Goal: Information Seeking & Learning: Learn about a topic

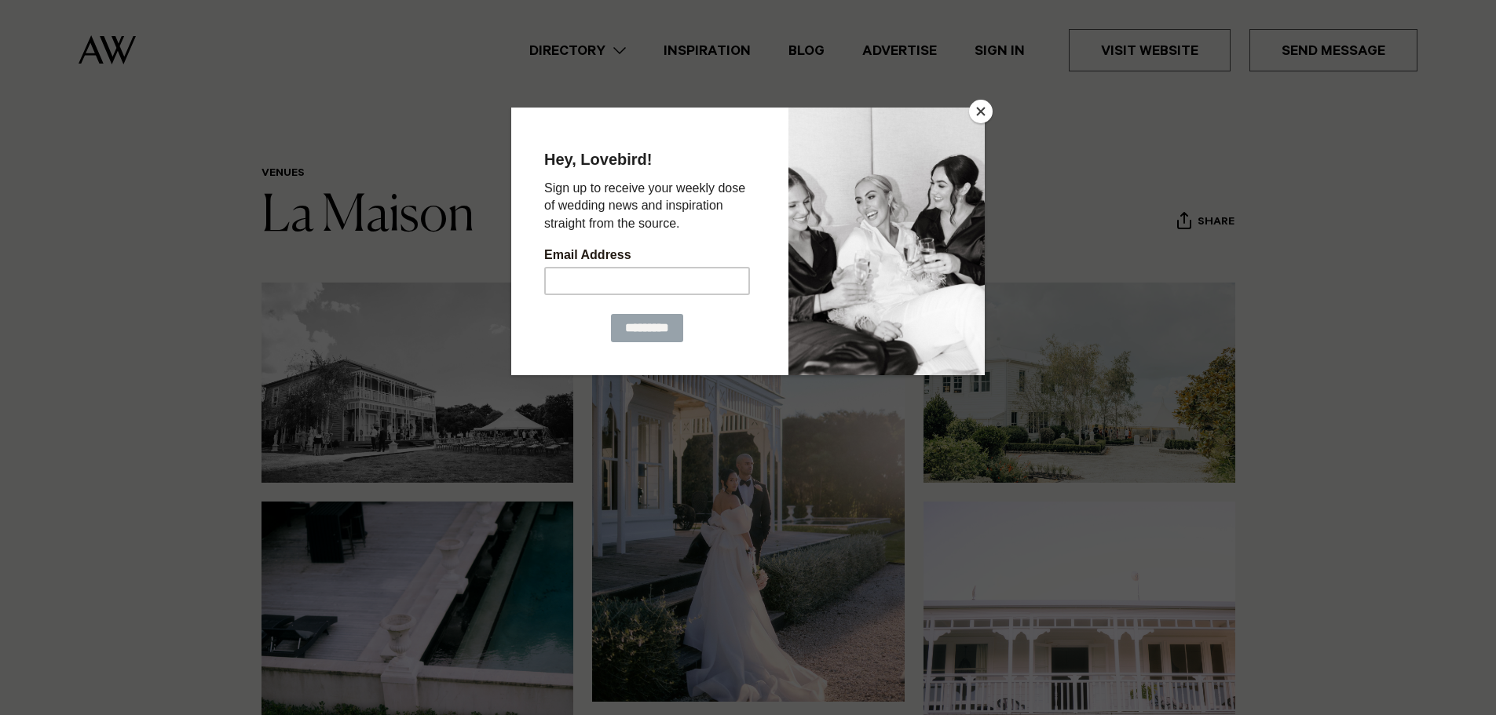
click at [987, 108] on button "Close" at bounding box center [981, 112] width 24 height 24
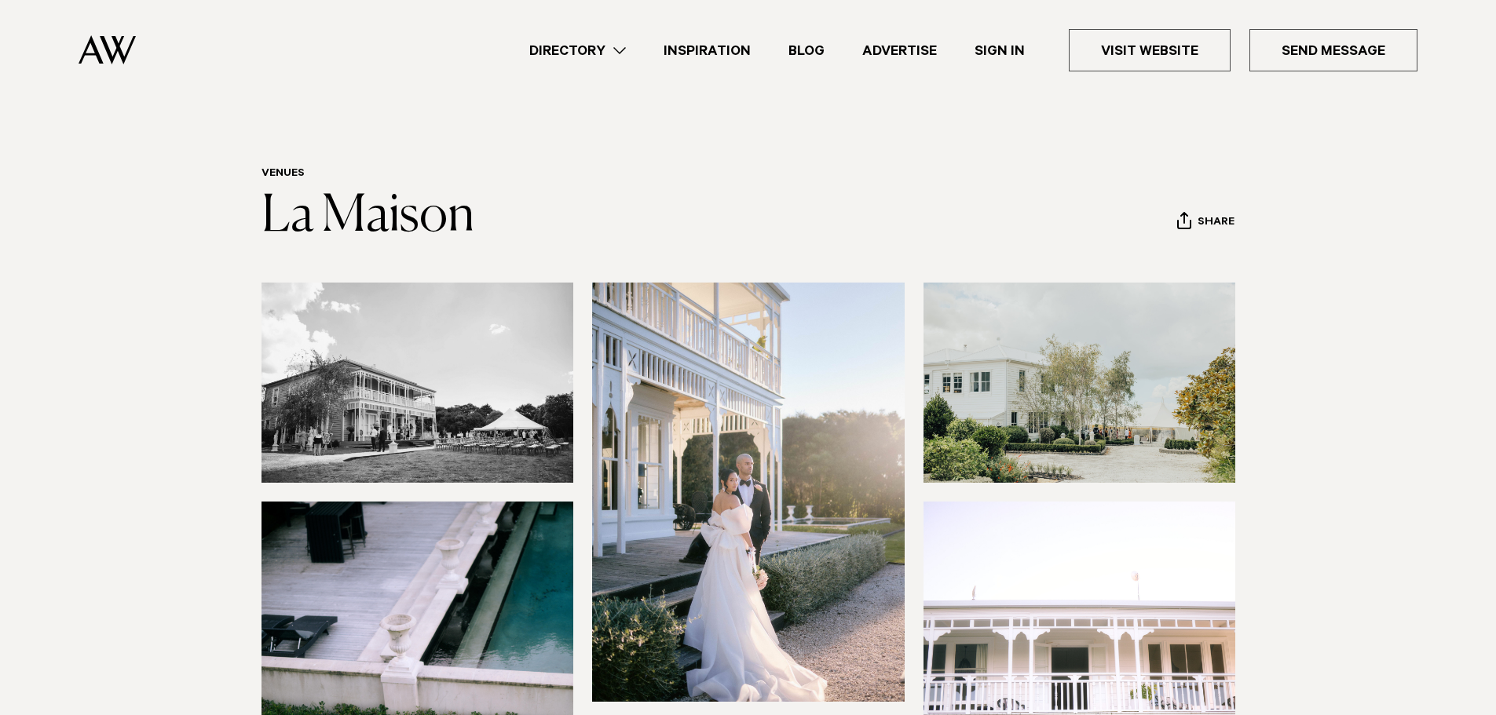
click at [585, 58] on link "Directory" at bounding box center [577, 50] width 134 height 21
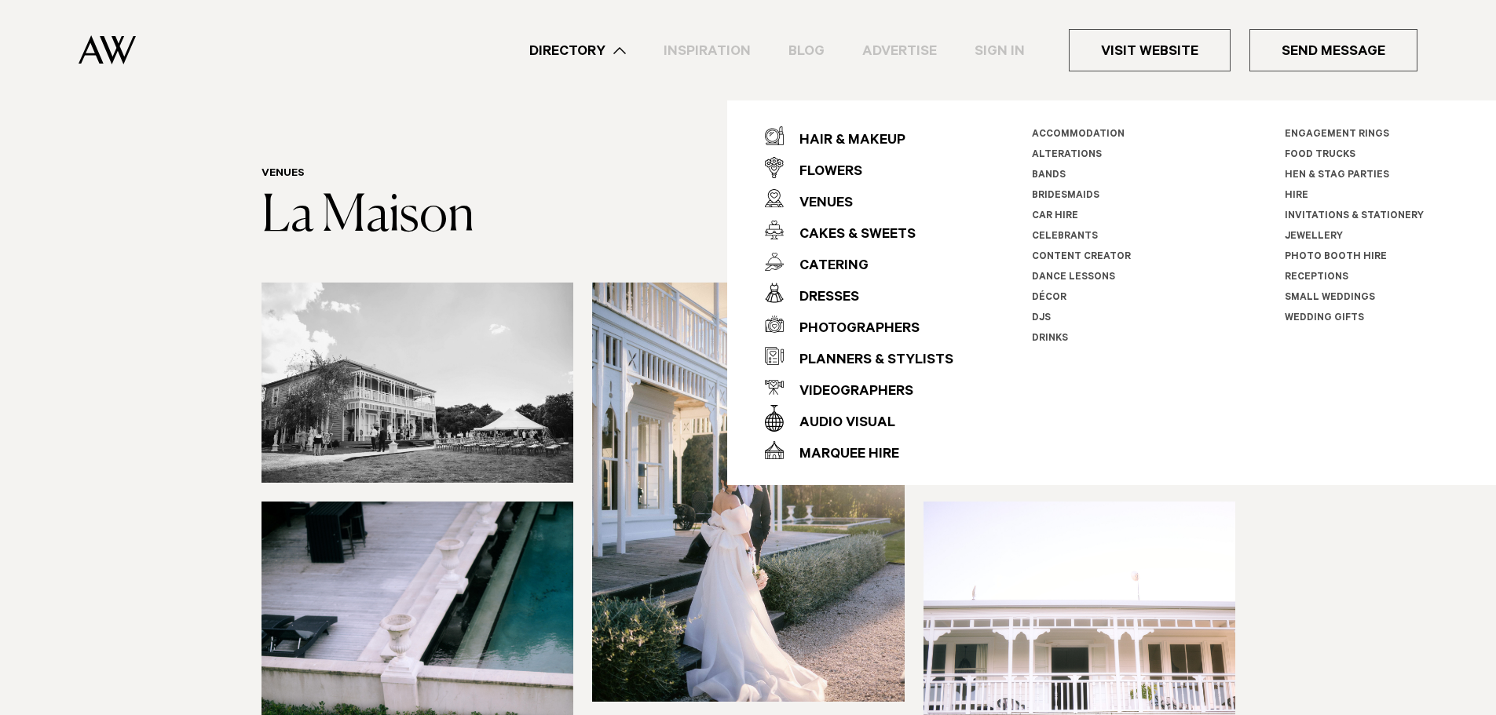
click at [704, 184] on header "Venues La Maison Share Copy Link Email twitter facebook" at bounding box center [748, 206] width 974 height 78
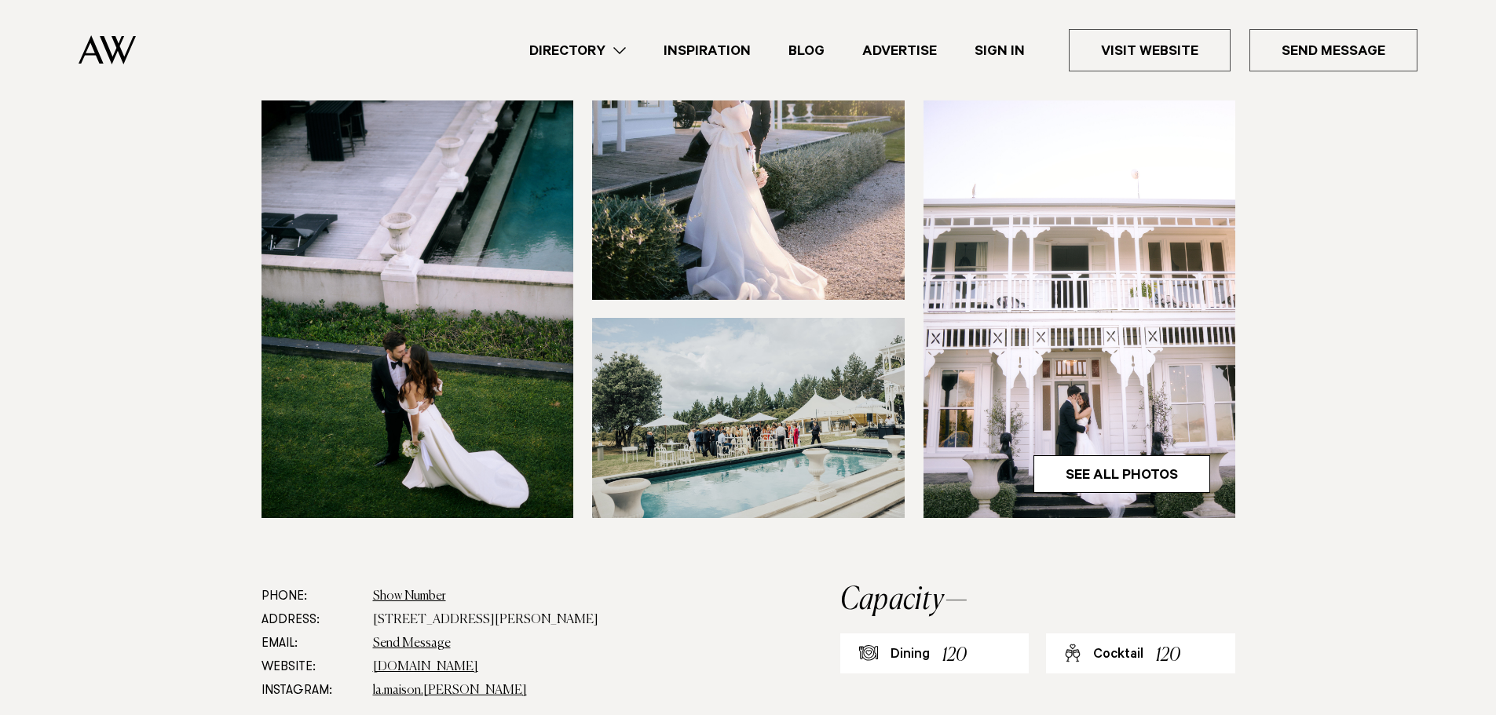
scroll to position [393, 0]
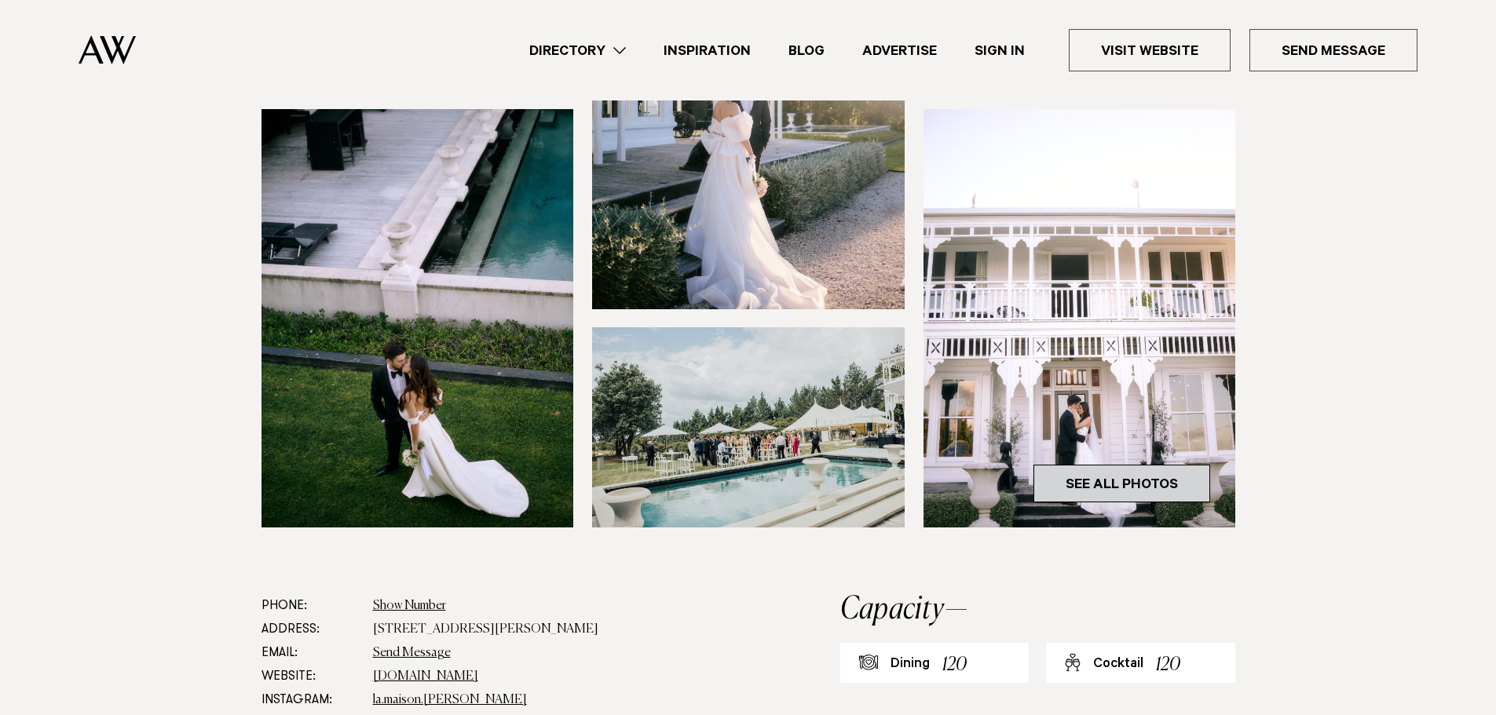
click at [1140, 490] on link "See All Photos" at bounding box center [1121, 484] width 177 height 38
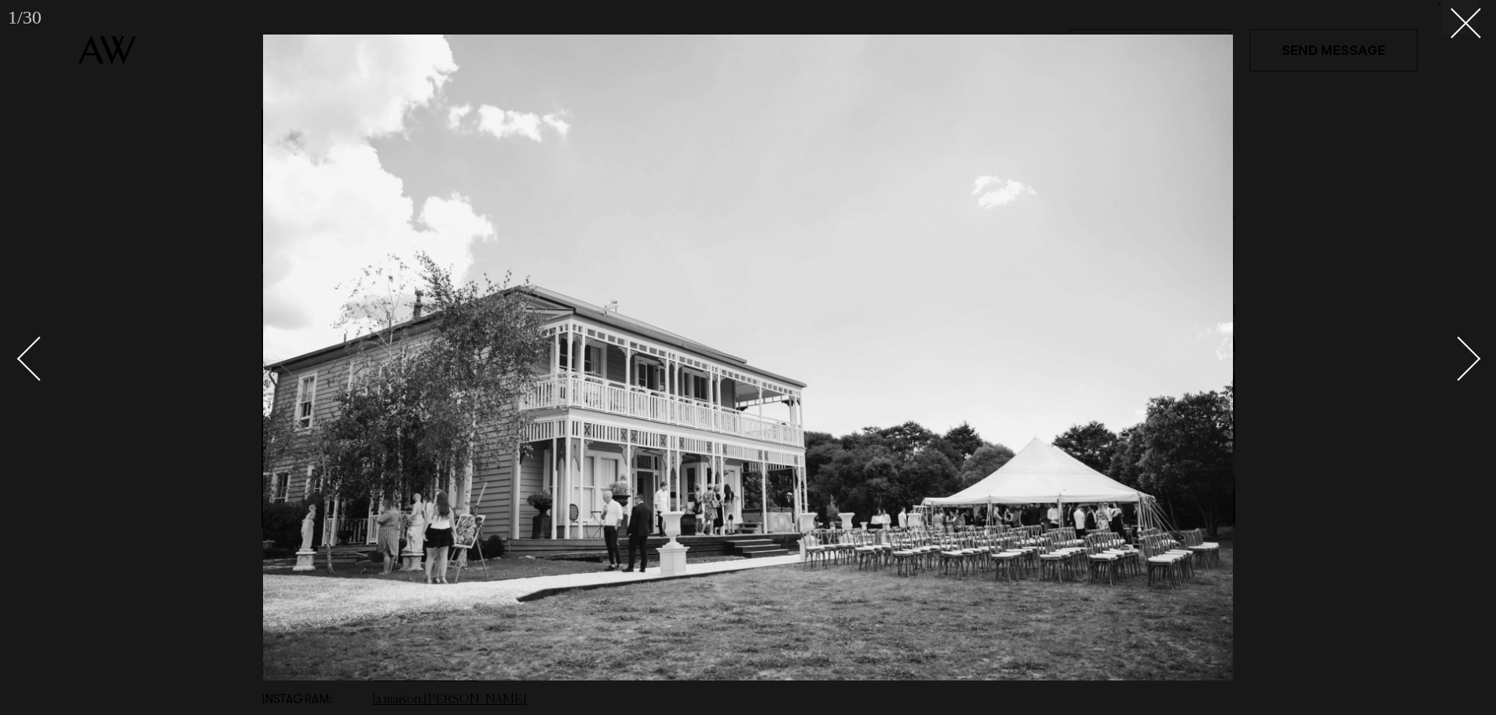
click at [1463, 365] on div "Next slide" at bounding box center [1458, 358] width 45 height 45
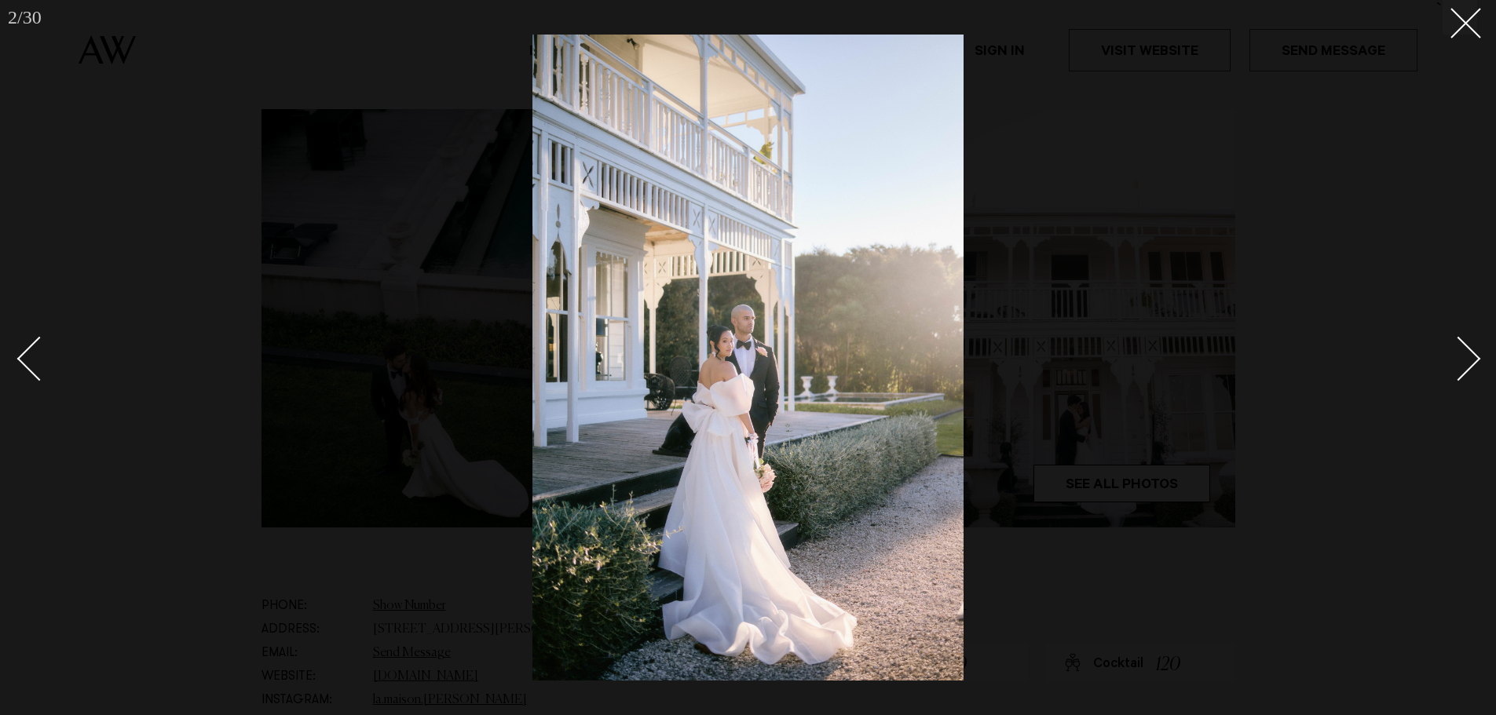
click at [1463, 365] on div "Next slide" at bounding box center [1458, 358] width 45 height 45
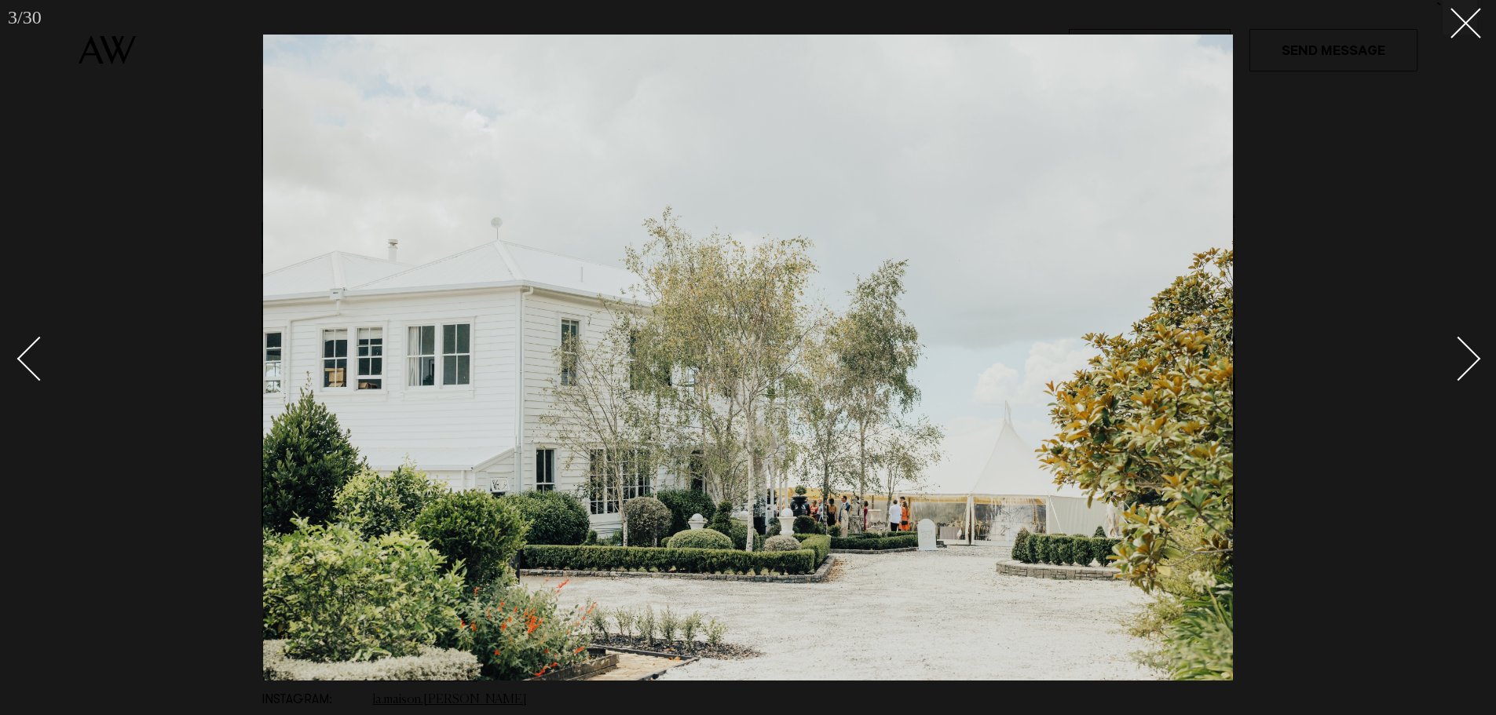
click at [1463, 365] on div "Next slide" at bounding box center [1458, 358] width 45 height 45
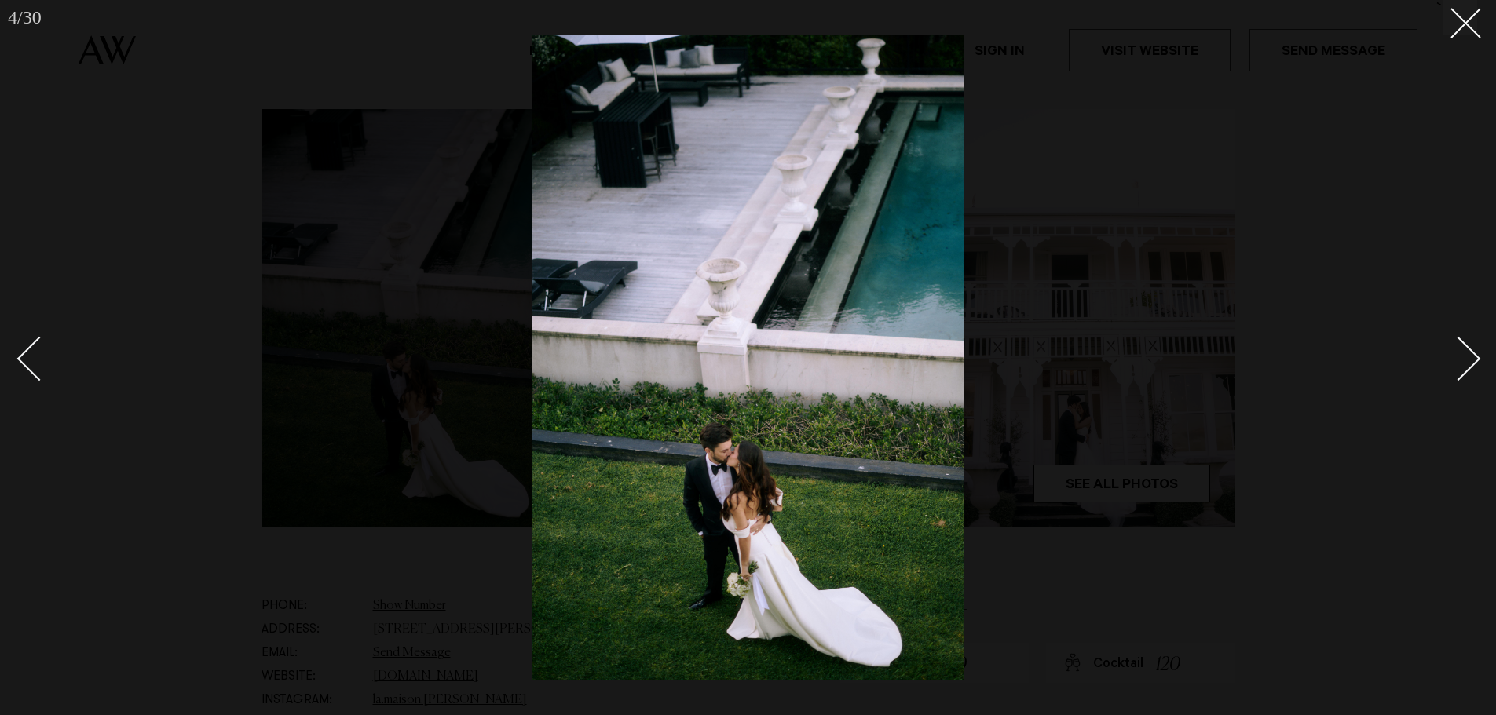
click at [1463, 365] on div "Next slide" at bounding box center [1458, 358] width 45 height 45
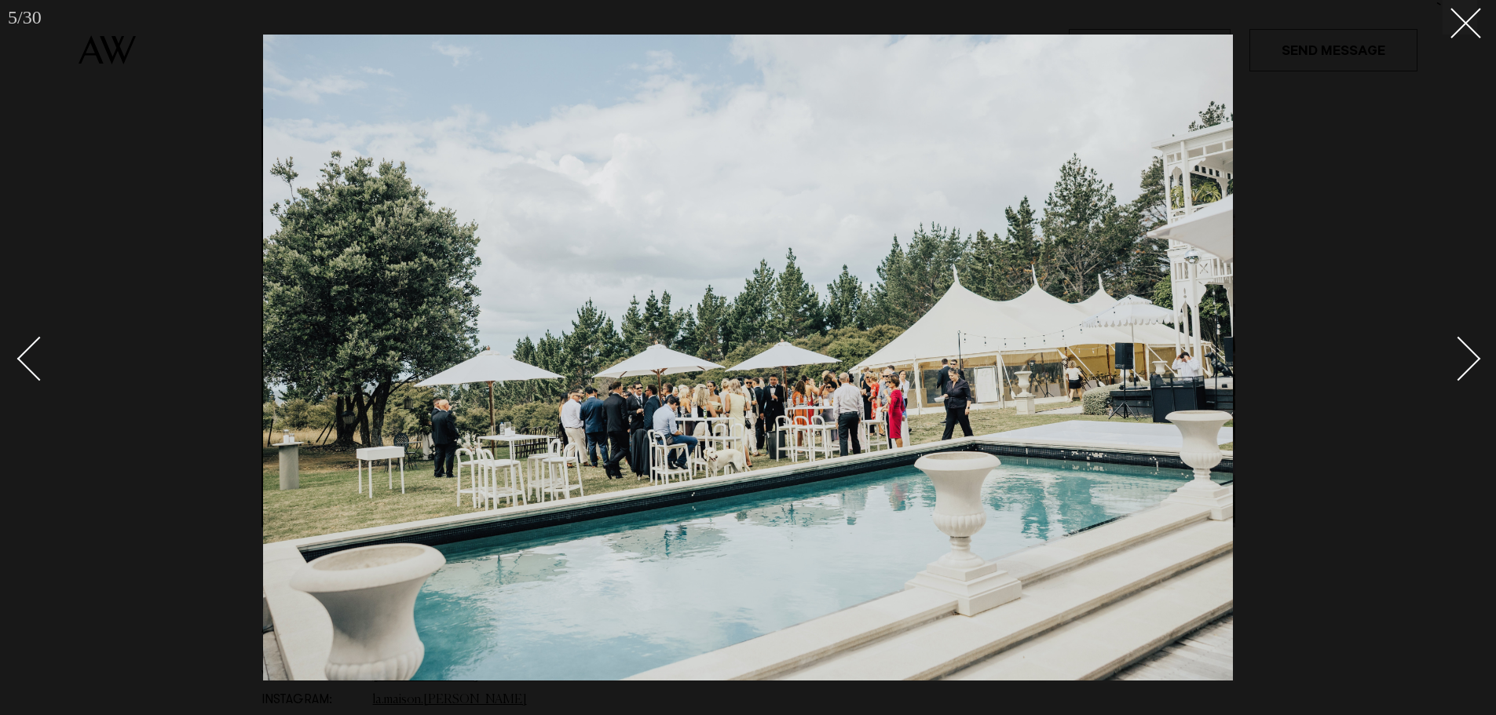
click at [1463, 365] on div "Next slide" at bounding box center [1458, 358] width 45 height 45
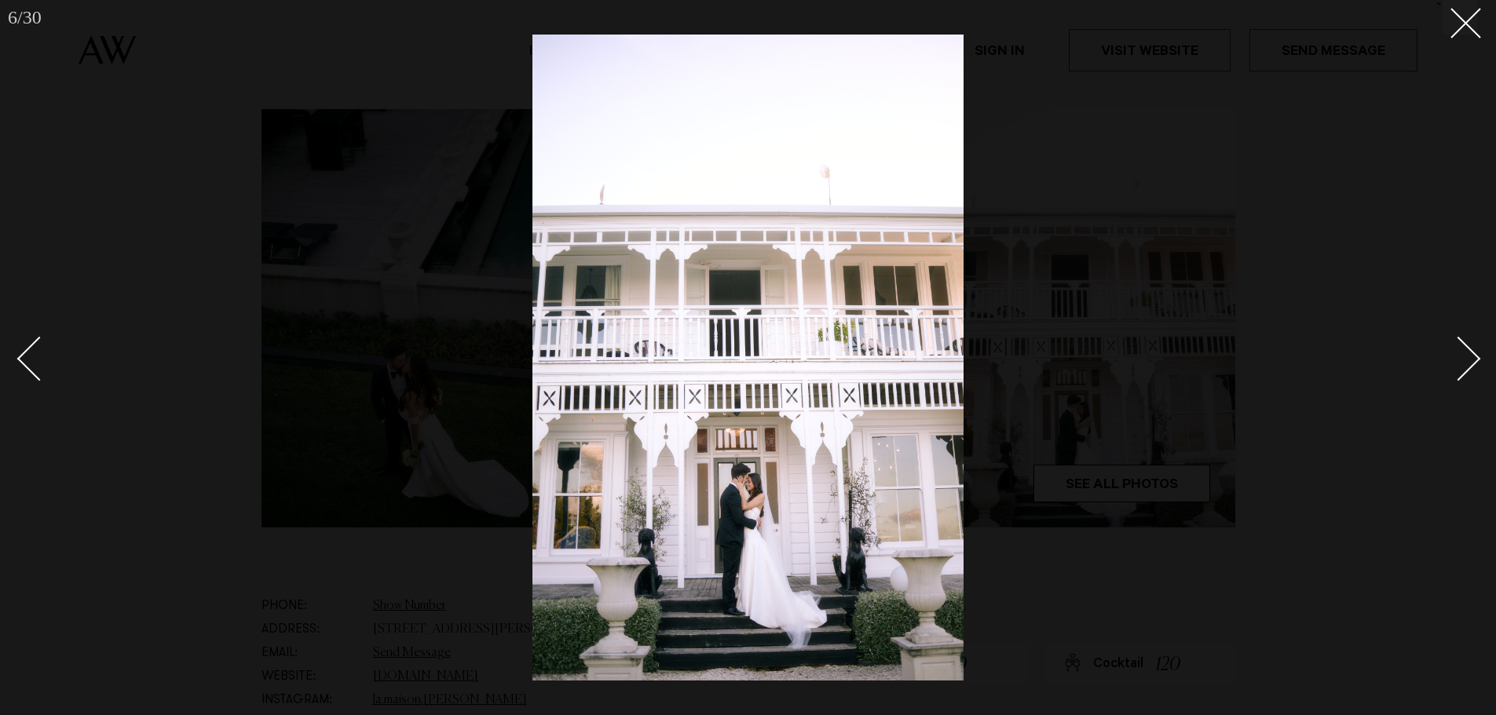
click at [1463, 365] on div "Next slide" at bounding box center [1458, 358] width 45 height 45
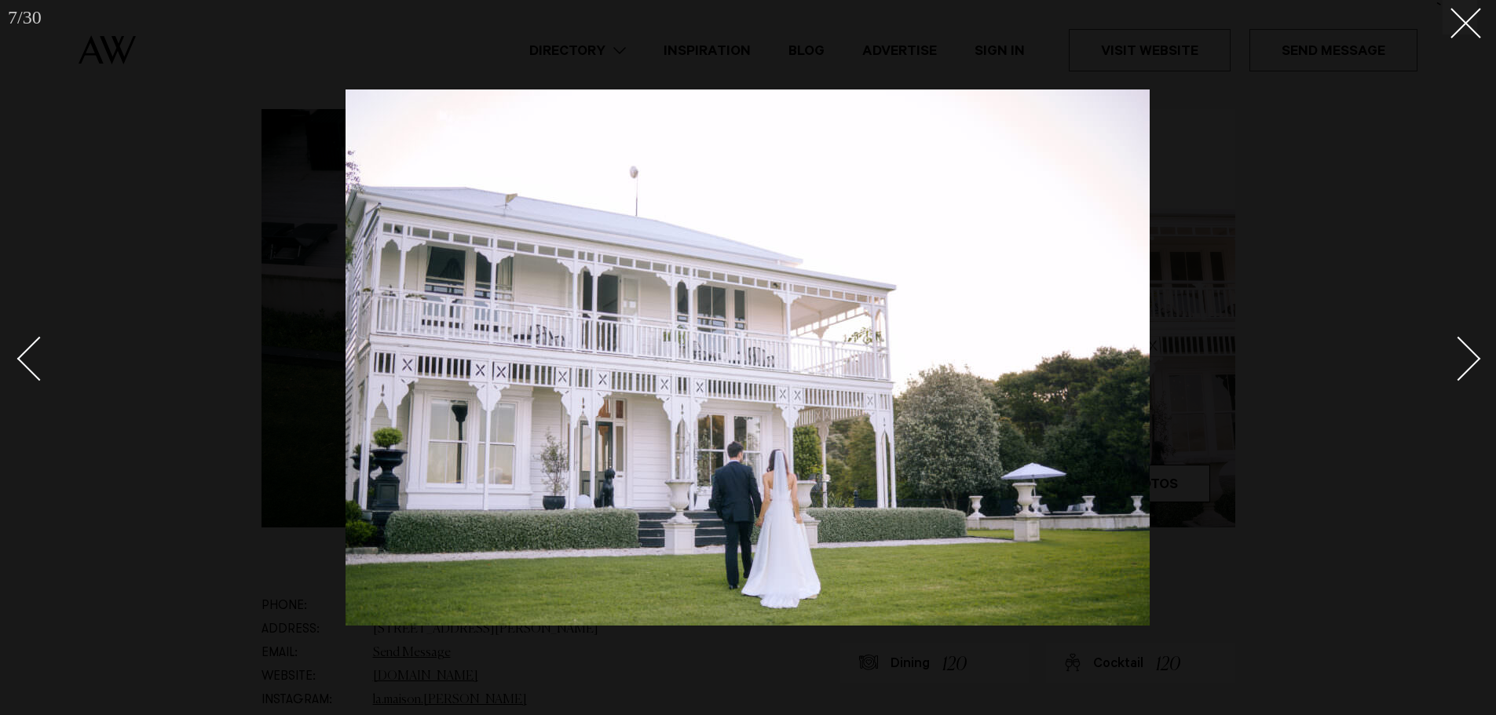
click at [1463, 365] on div "Next slide" at bounding box center [1458, 358] width 45 height 45
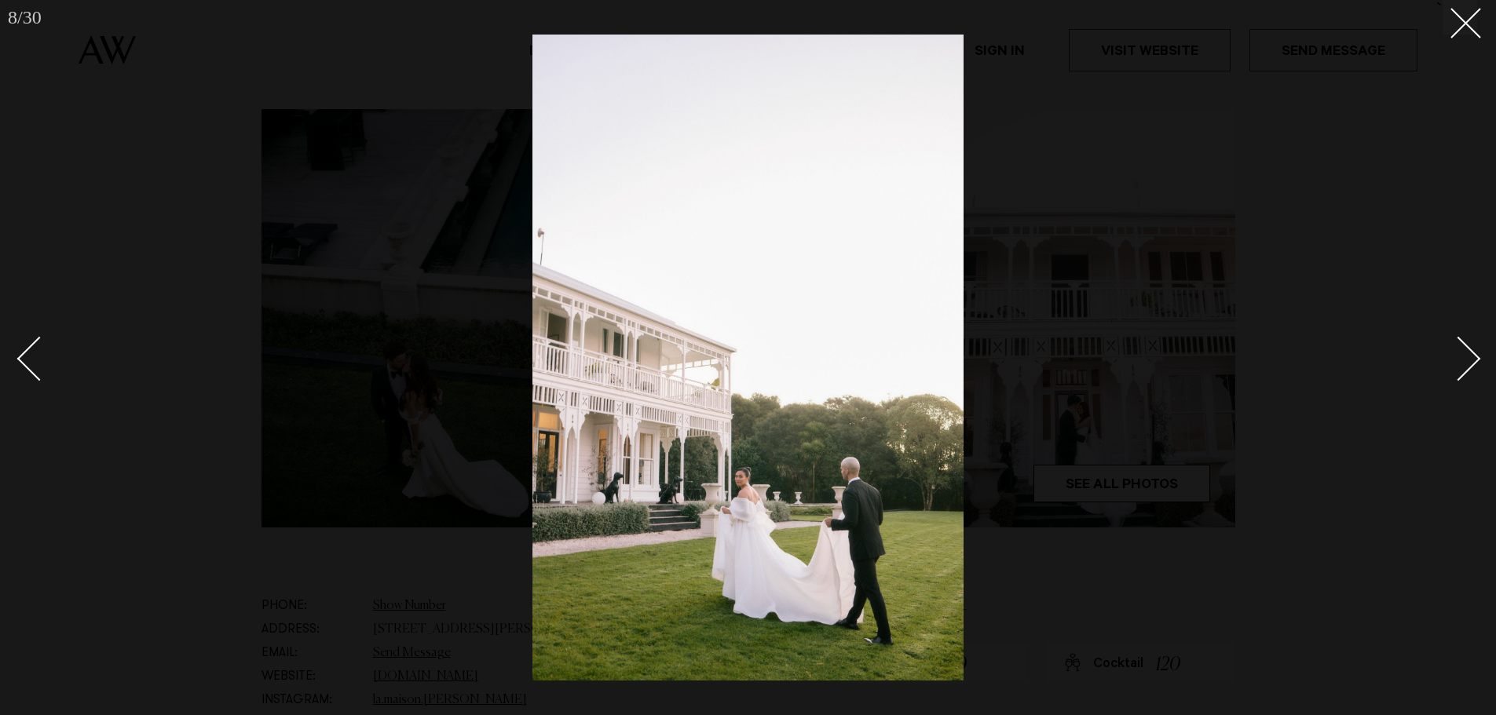
click at [1463, 365] on div "Next slide" at bounding box center [1458, 358] width 45 height 45
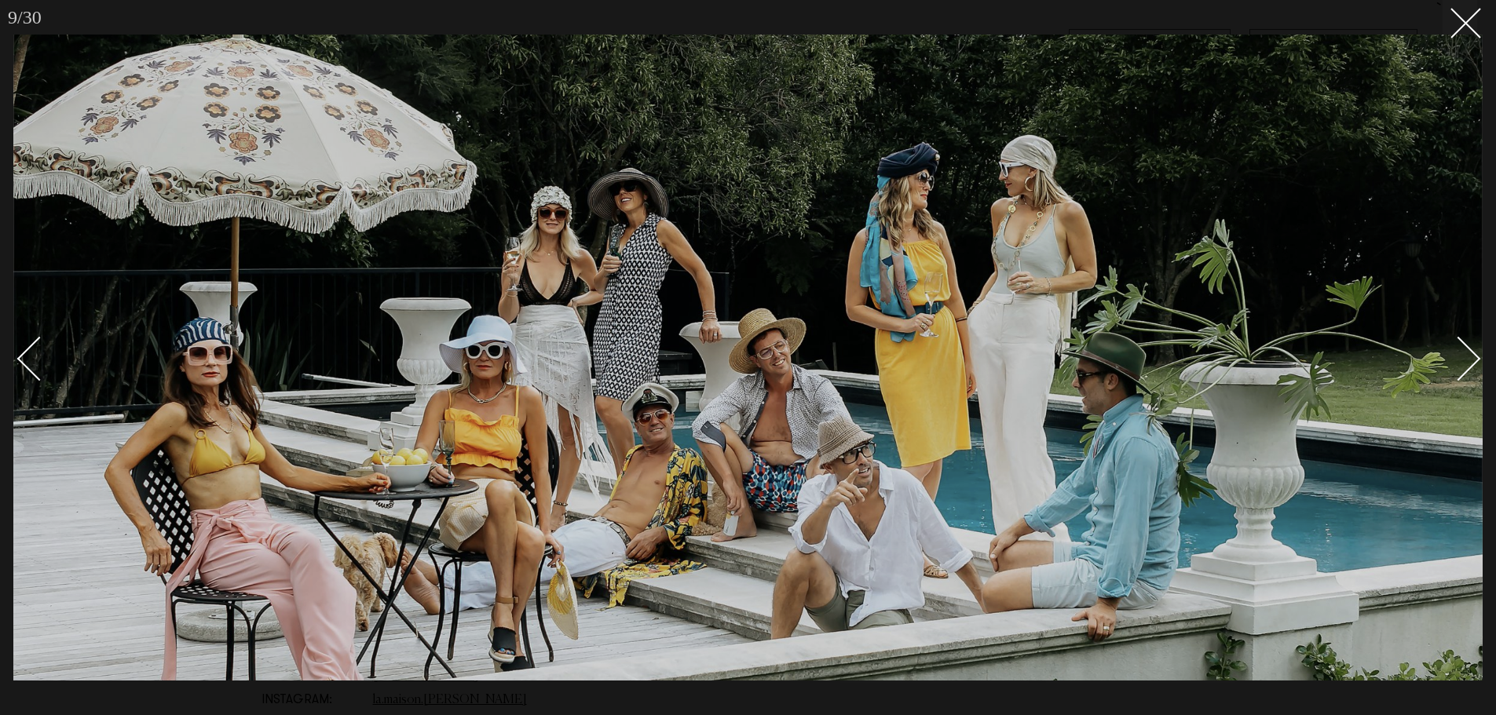
click at [1463, 365] on div "Next slide" at bounding box center [1458, 358] width 45 height 45
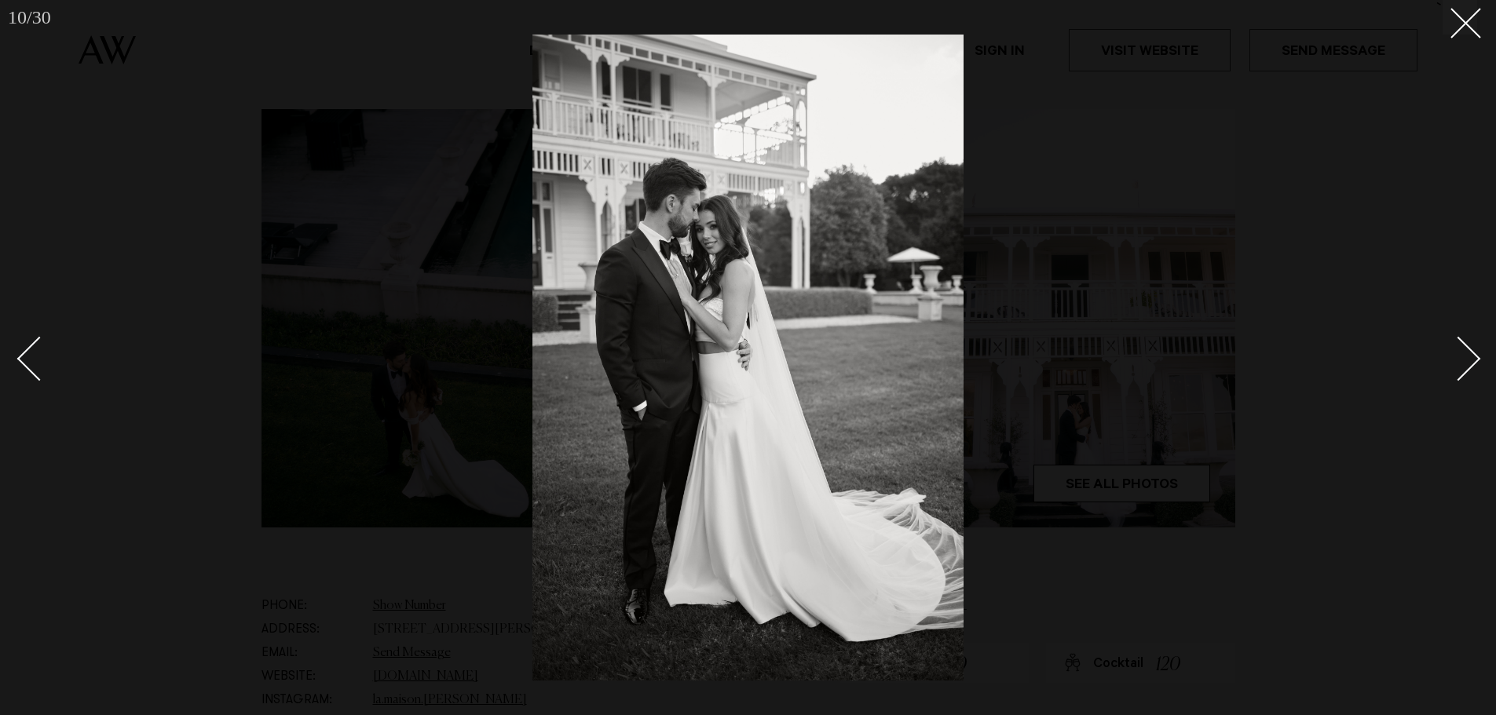
click at [1463, 365] on div "Next slide" at bounding box center [1458, 358] width 45 height 45
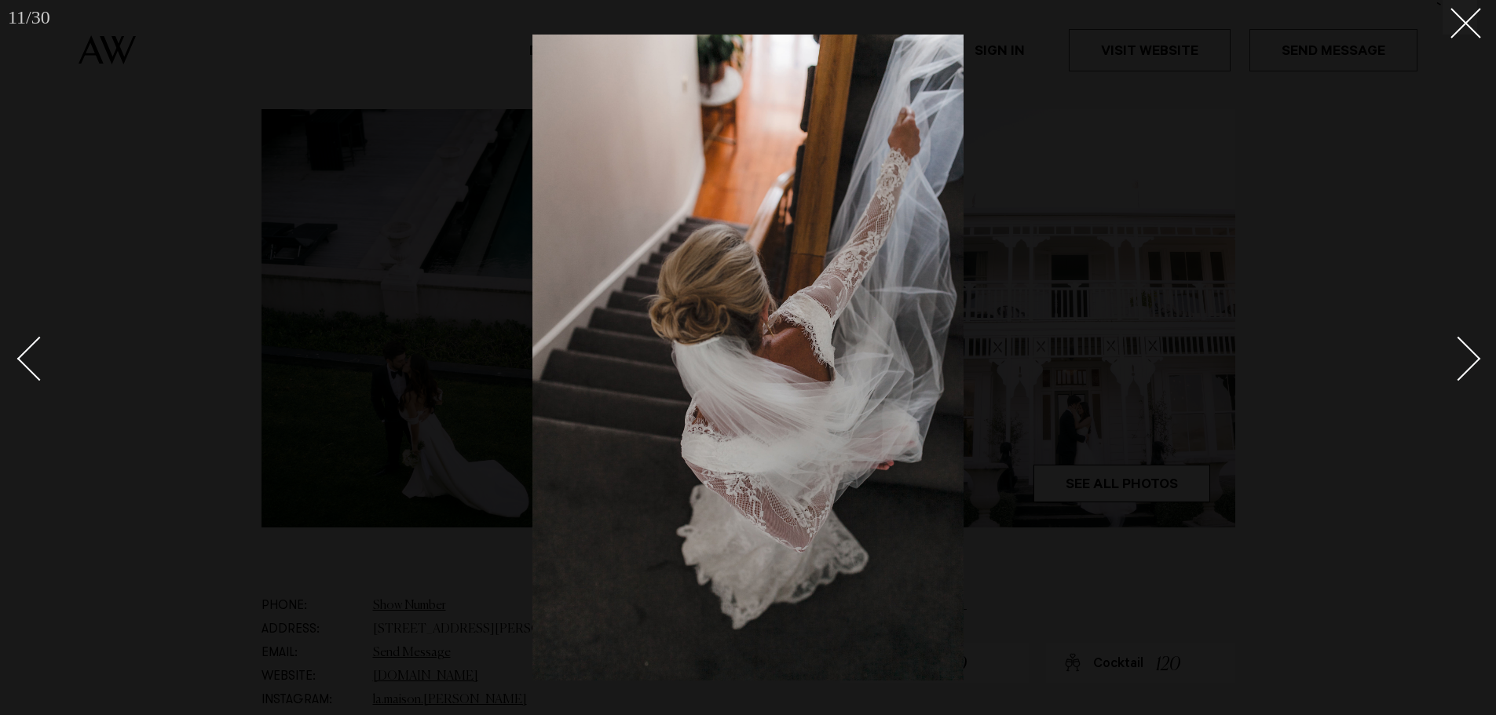
click at [1463, 365] on div "Next slide" at bounding box center [1458, 358] width 45 height 45
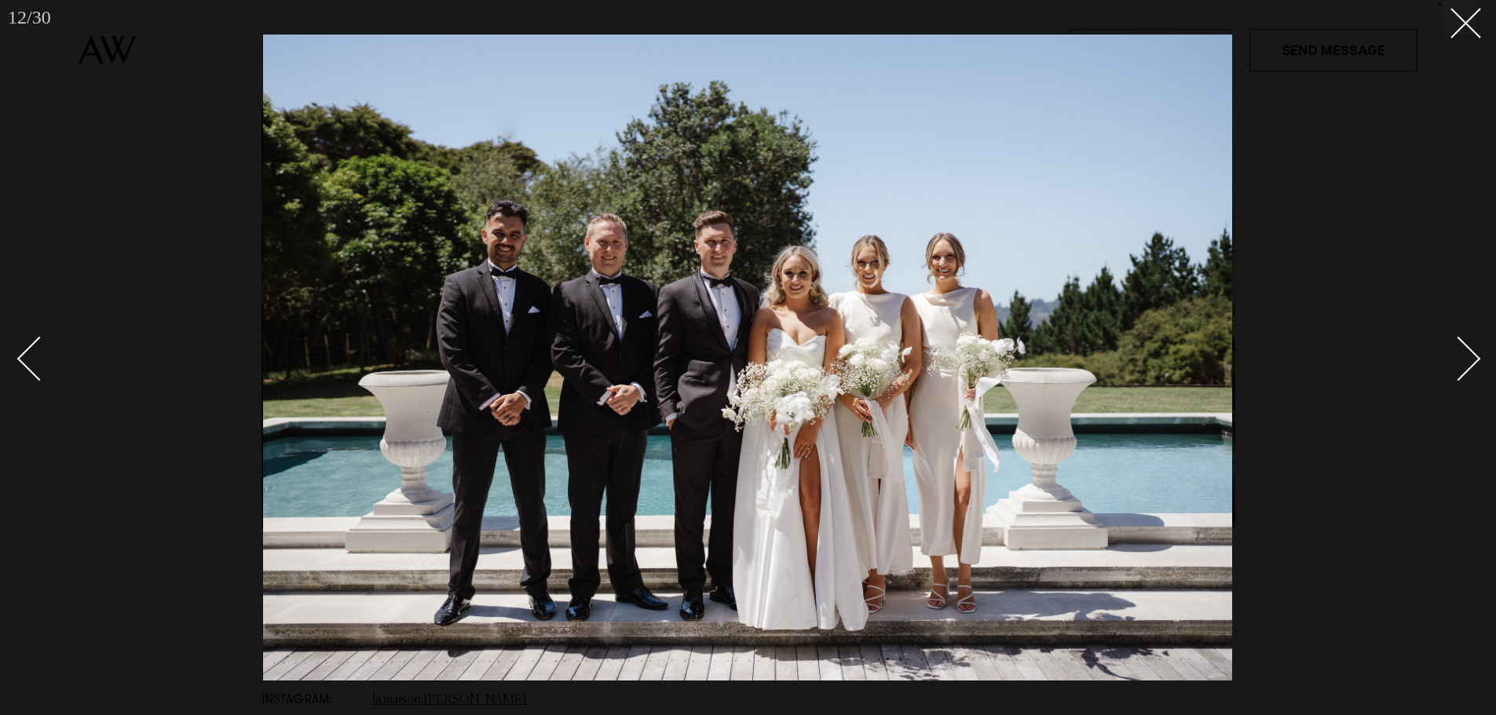
click at [1463, 365] on div "Next slide" at bounding box center [1458, 358] width 45 height 45
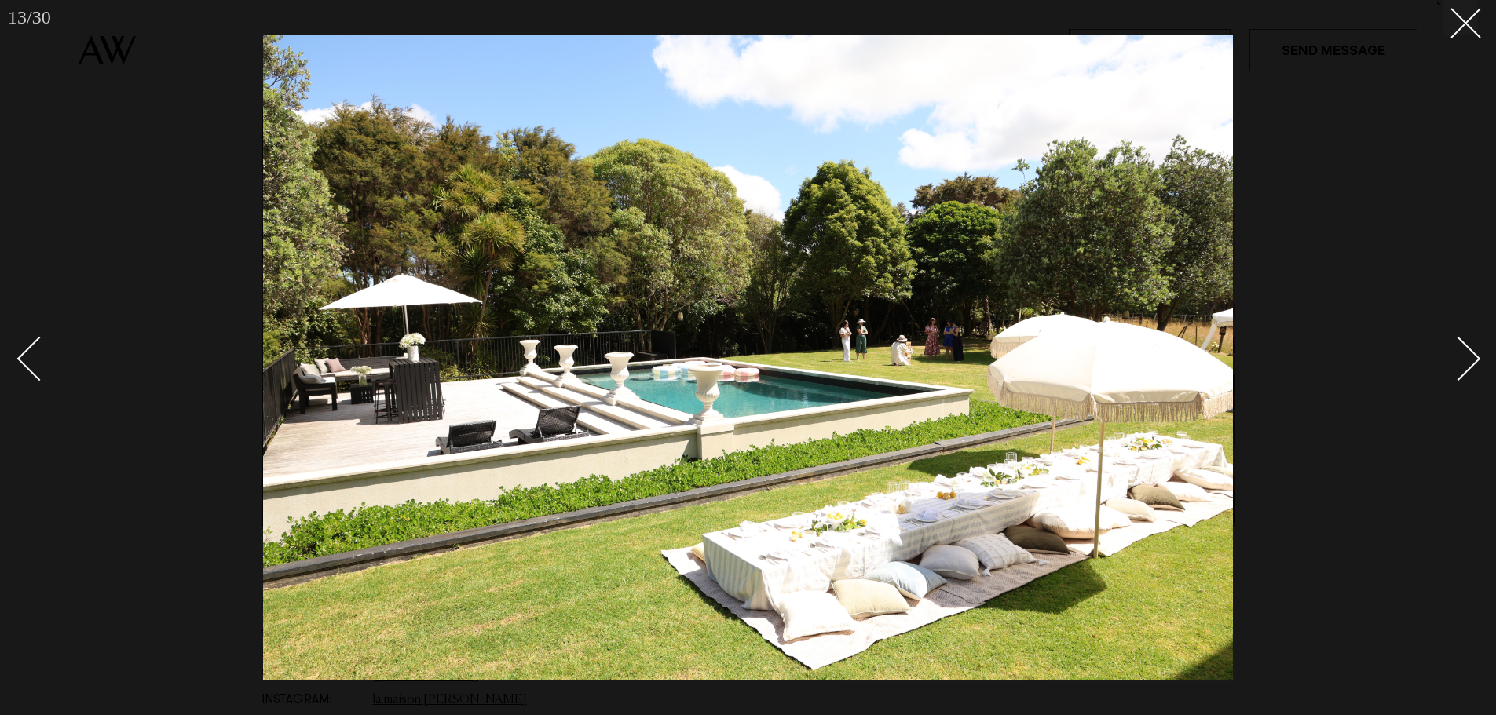
click at [1463, 365] on div "Next slide" at bounding box center [1458, 358] width 45 height 45
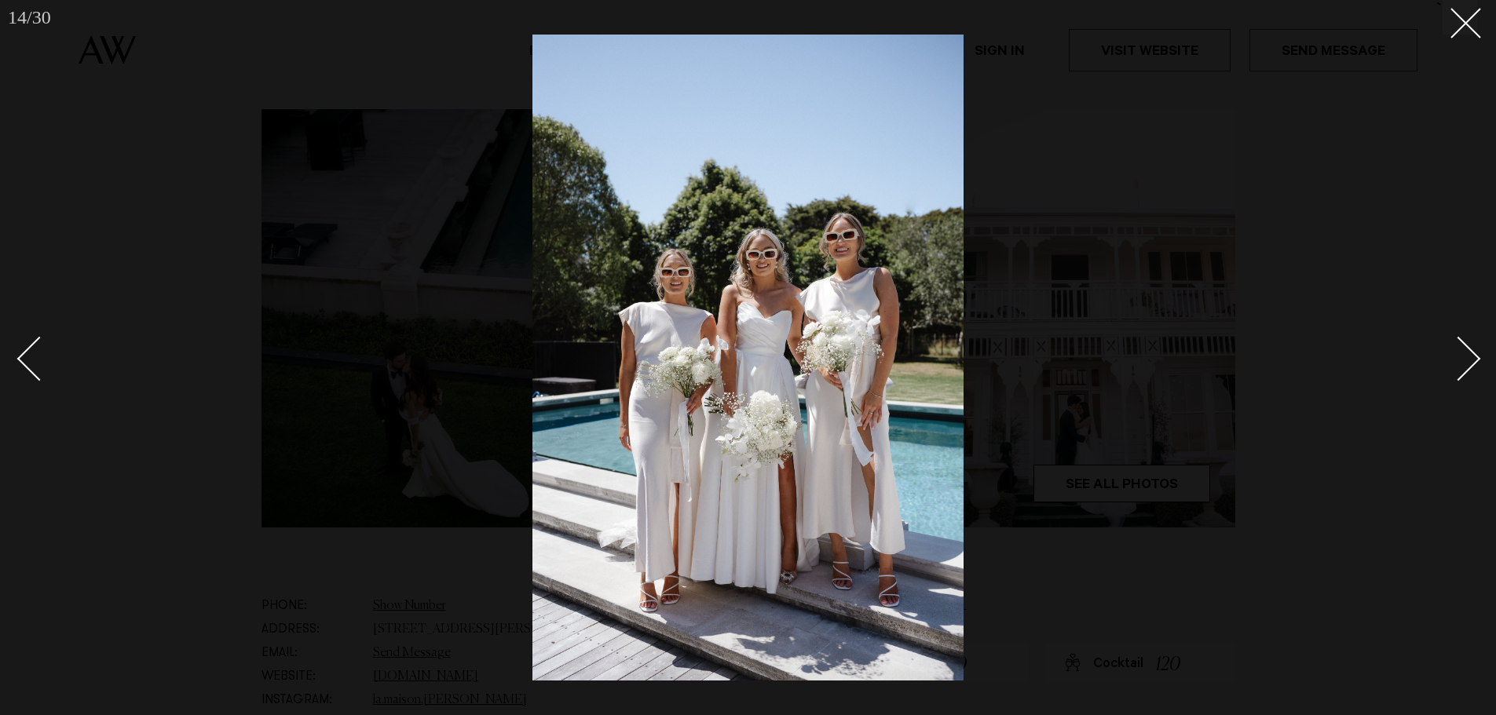
click at [1463, 365] on div "Next slide" at bounding box center [1458, 358] width 45 height 45
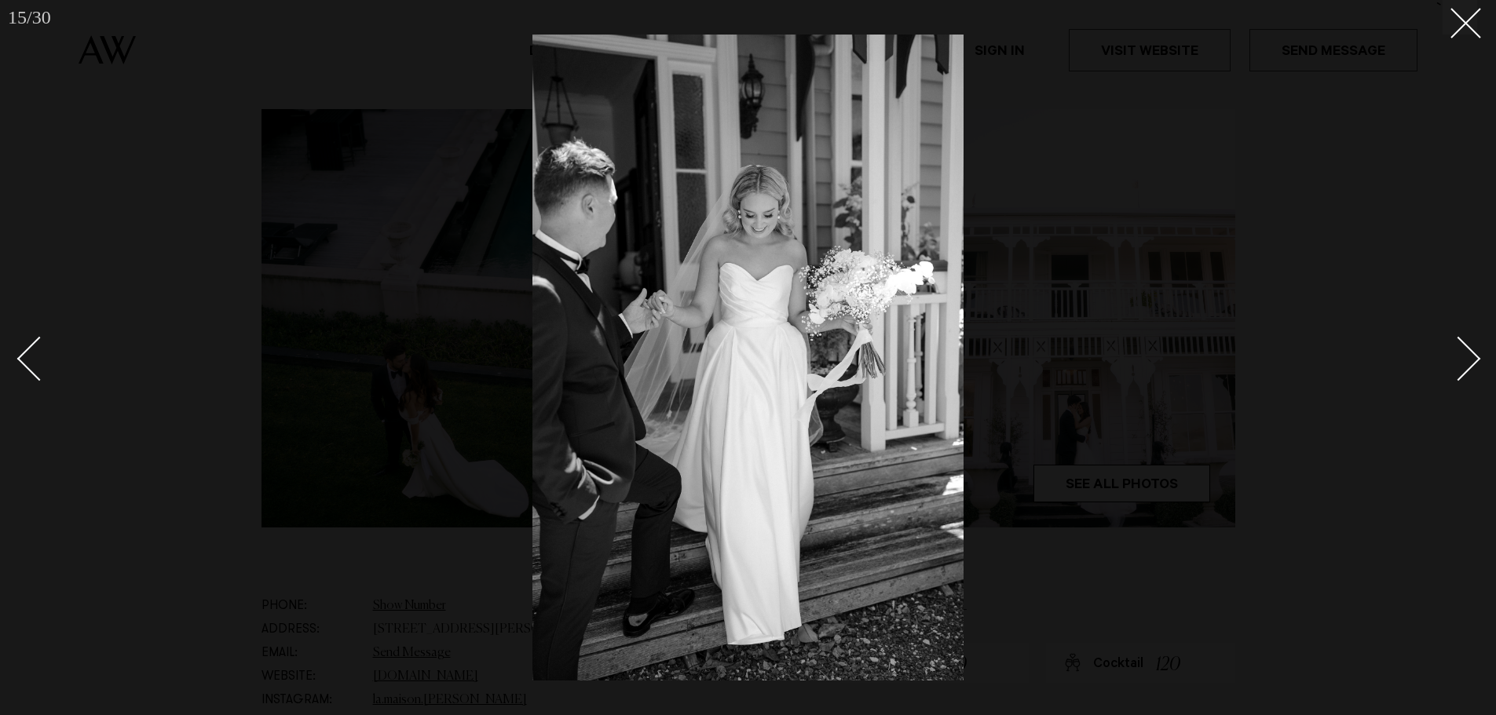
click at [1463, 365] on div "Next slide" at bounding box center [1458, 358] width 45 height 45
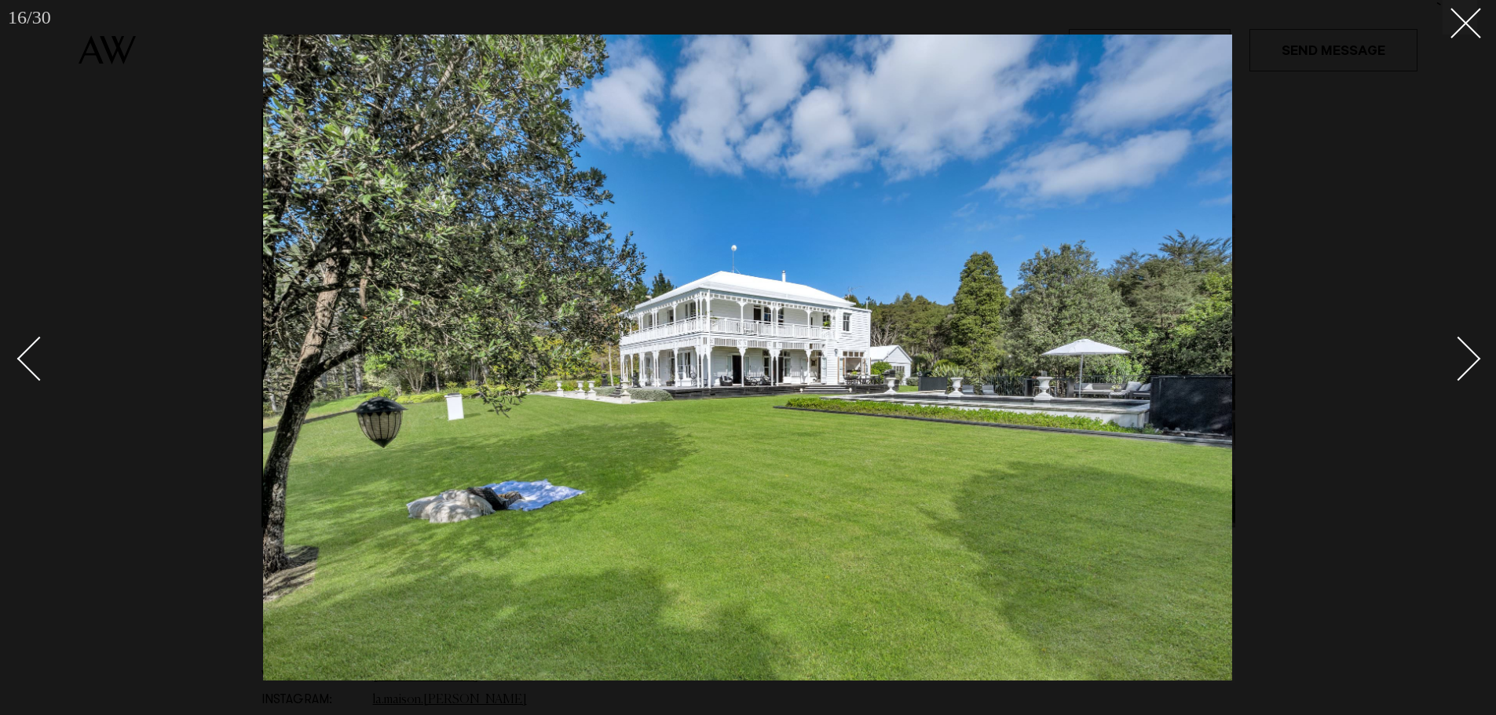
click at [1463, 365] on div "Next slide" at bounding box center [1458, 358] width 45 height 45
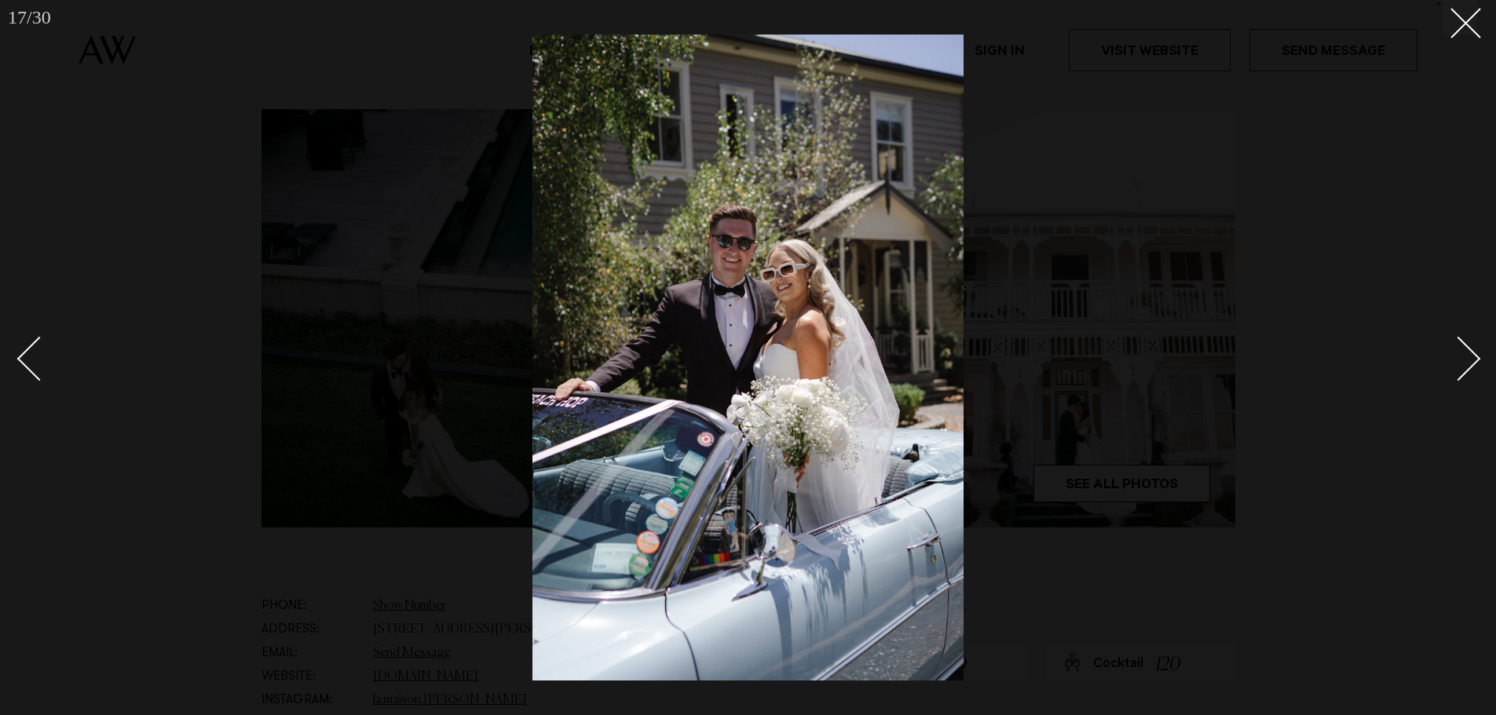
click at [1463, 365] on div "Next slide" at bounding box center [1458, 358] width 45 height 45
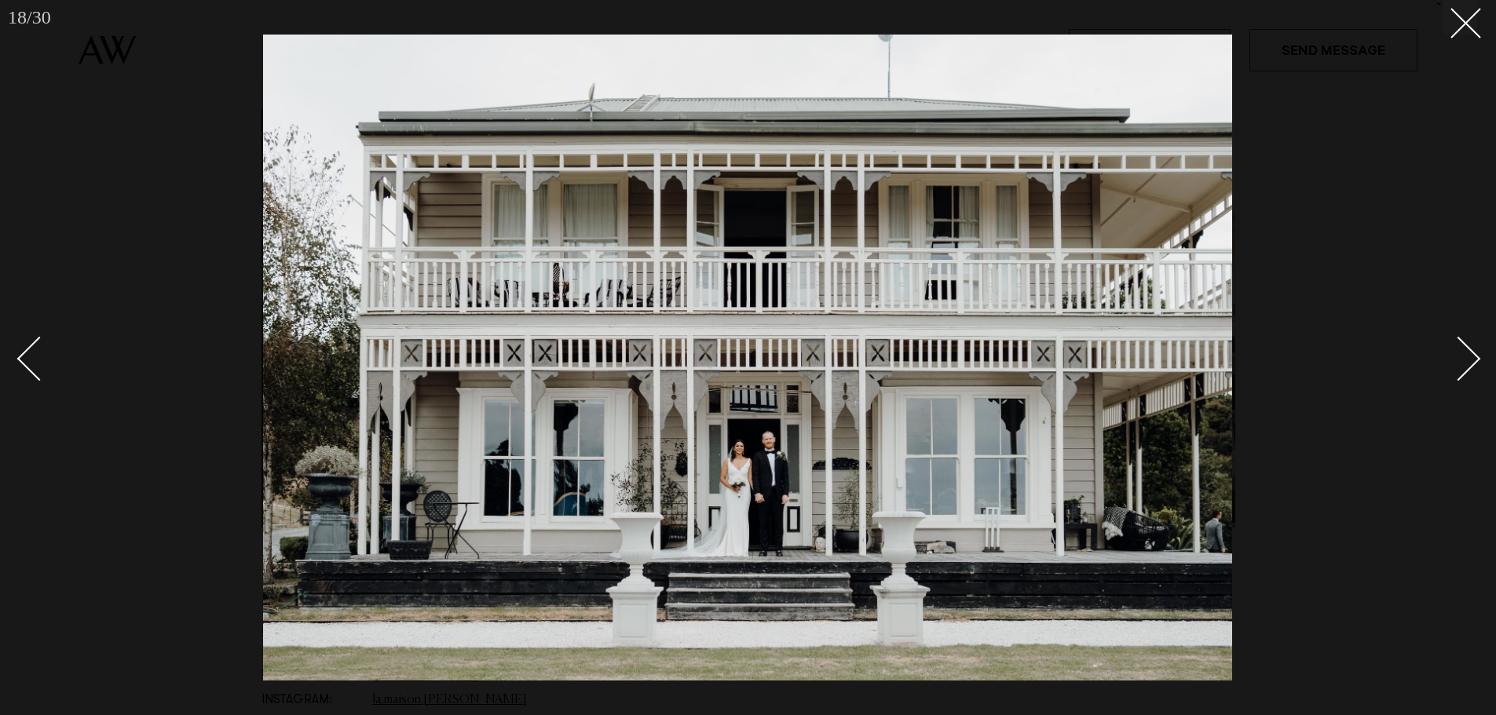
click at [1463, 365] on div "Next slide" at bounding box center [1458, 358] width 45 height 45
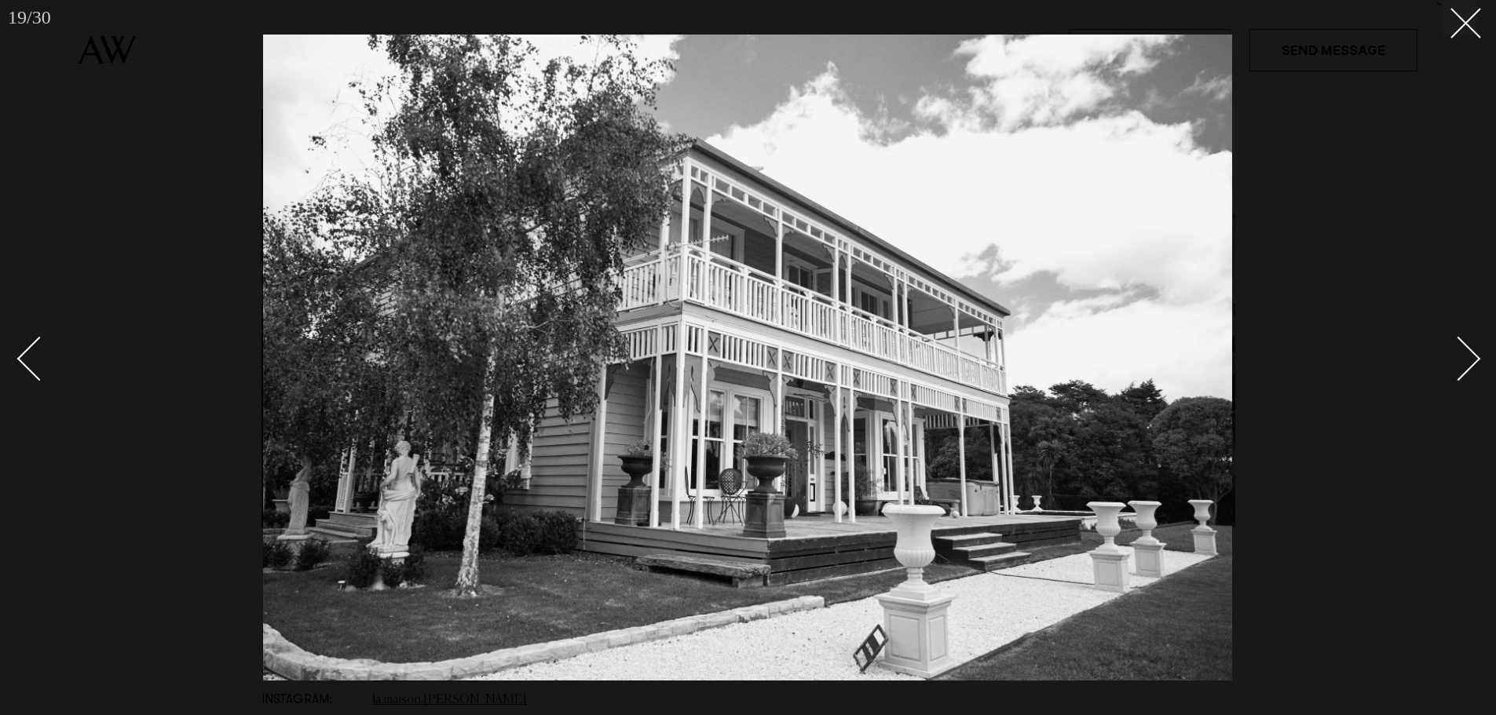
click at [1463, 365] on div "Next slide" at bounding box center [1458, 358] width 45 height 45
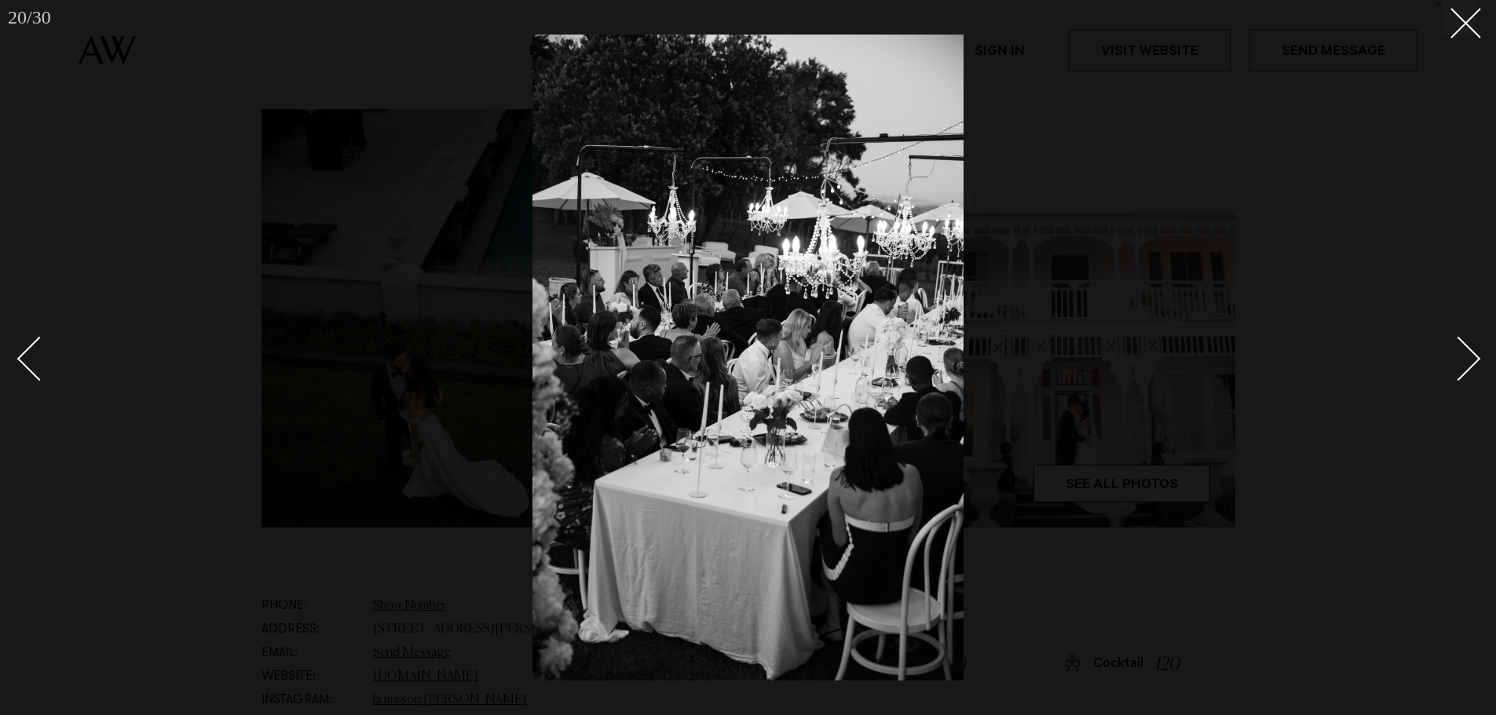
click at [1458, 365] on div "Next slide" at bounding box center [1458, 358] width 45 height 45
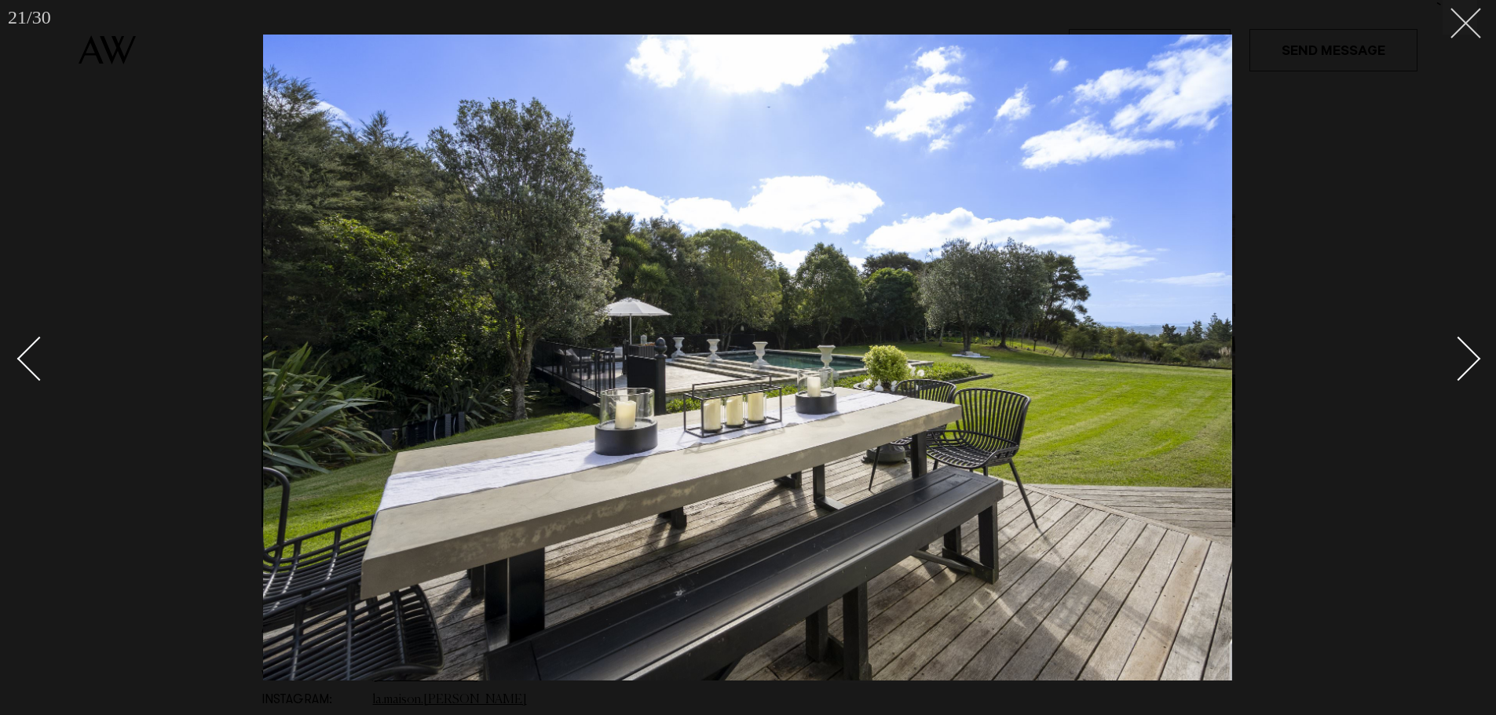
click at [1470, 34] on button at bounding box center [1460, 17] width 35 height 35
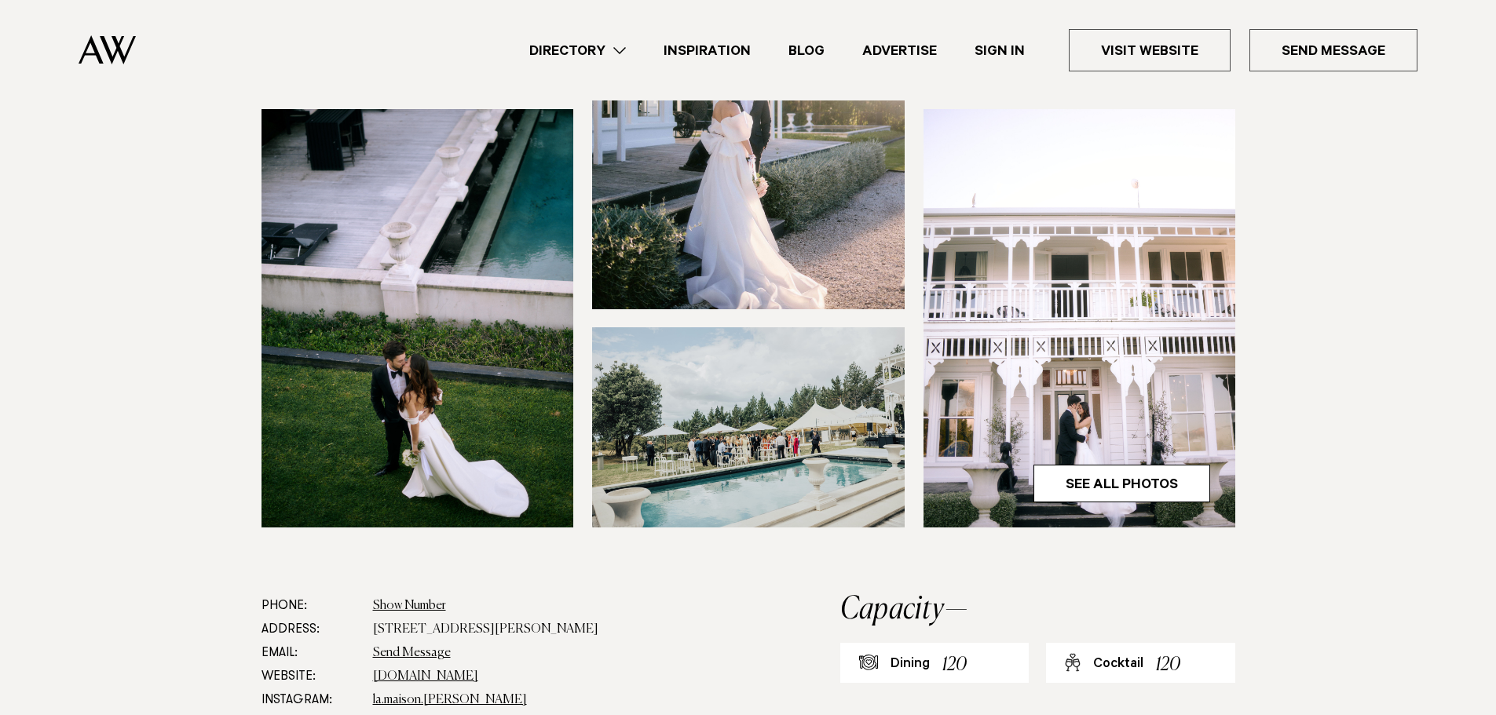
click at [1320, 225] on section at bounding box center [748, 242] width 1496 height 704
